Goal: Task Accomplishment & Management: Use online tool/utility

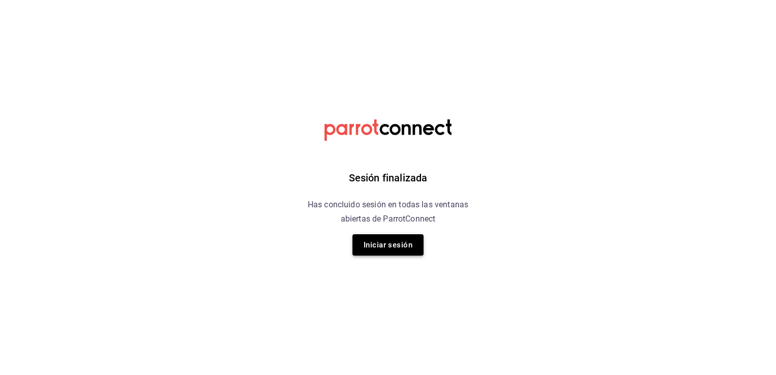
click at [377, 251] on button "Iniciar sesión" at bounding box center [387, 244] width 71 height 21
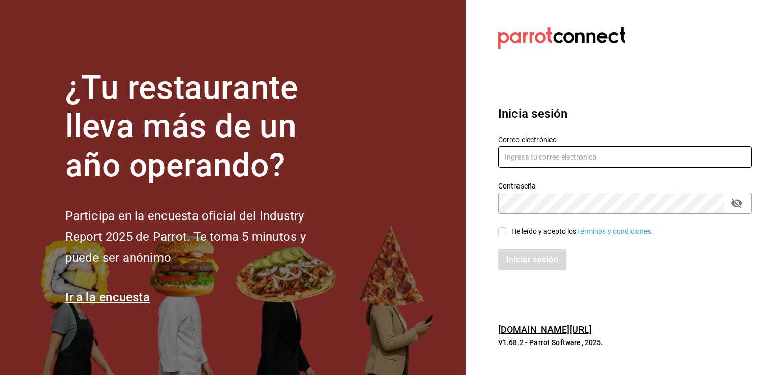
type input "[EMAIL_ADDRESS][DOMAIN_NAME]"
click at [504, 228] on input "He leído y acepto los Términos y condiciones." at bounding box center [502, 231] width 9 height 9
checkbox input "true"
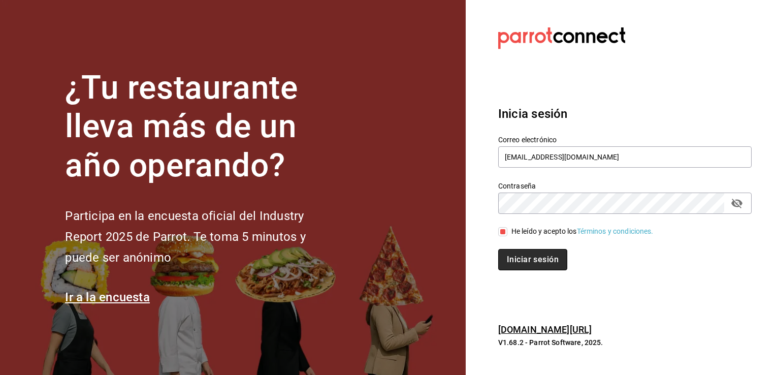
click at [528, 258] on button "Iniciar sesión" at bounding box center [532, 259] width 69 height 21
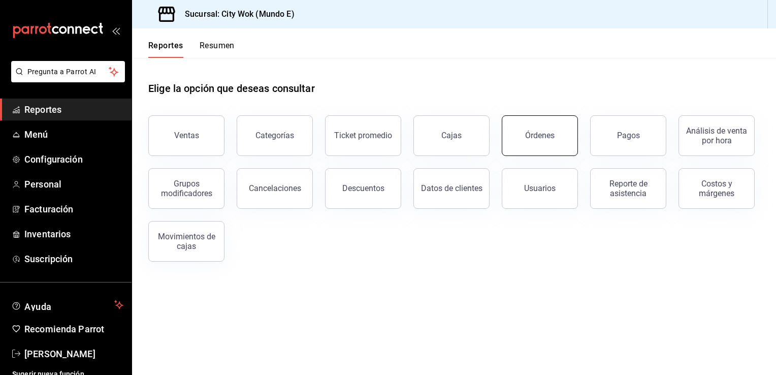
click at [546, 139] on div "Órdenes" at bounding box center [539, 135] width 29 height 10
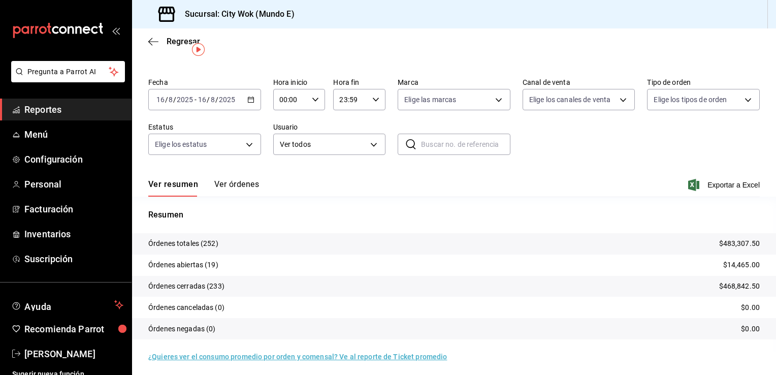
scroll to position [24, 0]
